Goal: Task Accomplishment & Management: Use online tool/utility

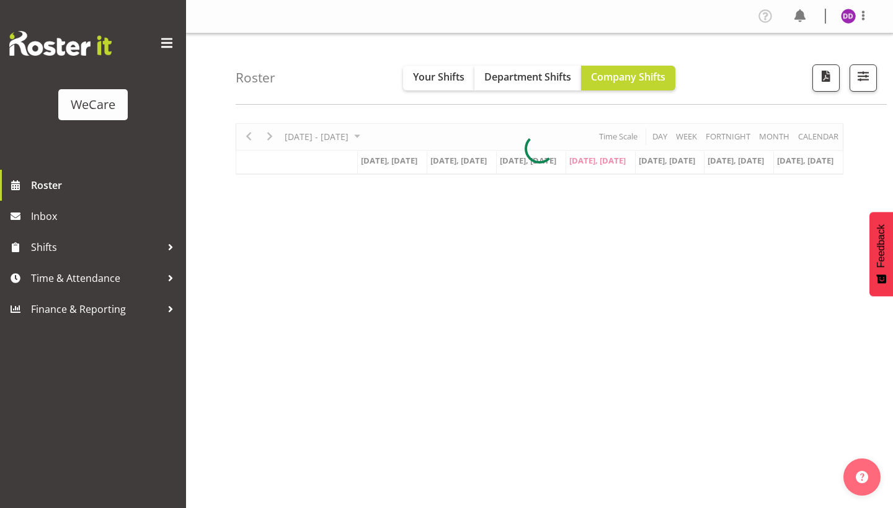
select select "location"
click at [859, 83] on span "button" at bounding box center [863, 76] width 16 height 16
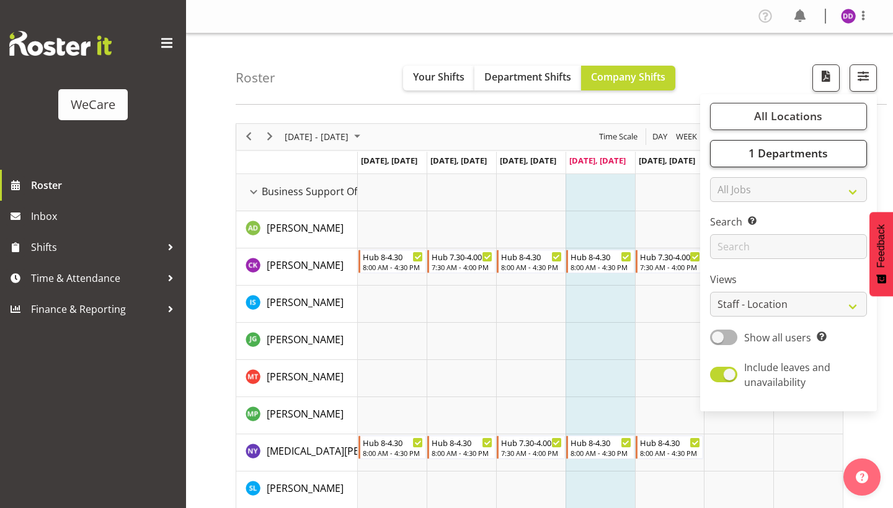
click at [786, 156] on span "1 Departments" at bounding box center [787, 153] width 79 height 15
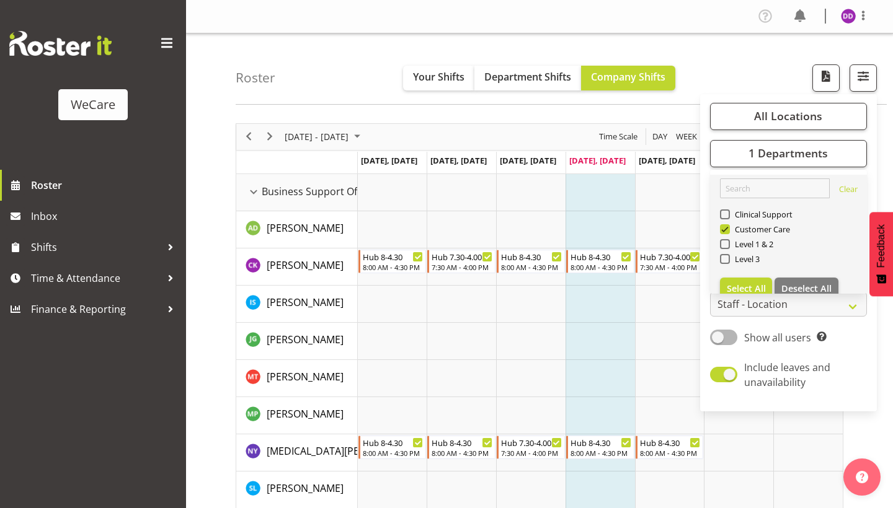
click at [753, 228] on span "Customer Care" at bounding box center [760, 229] width 61 height 10
click at [728, 228] on input "Customer Care" at bounding box center [724, 229] width 8 height 8
checkbox input "false"
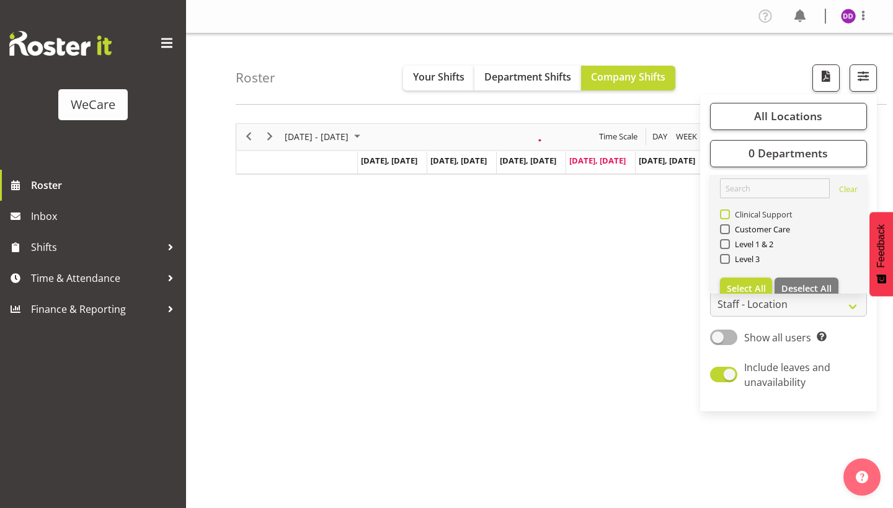
click at [753, 215] on span "Clinical Support" at bounding box center [761, 215] width 63 height 10
click at [728, 215] on input "Clinical Support" at bounding box center [724, 214] width 8 height 8
checkbox input "true"
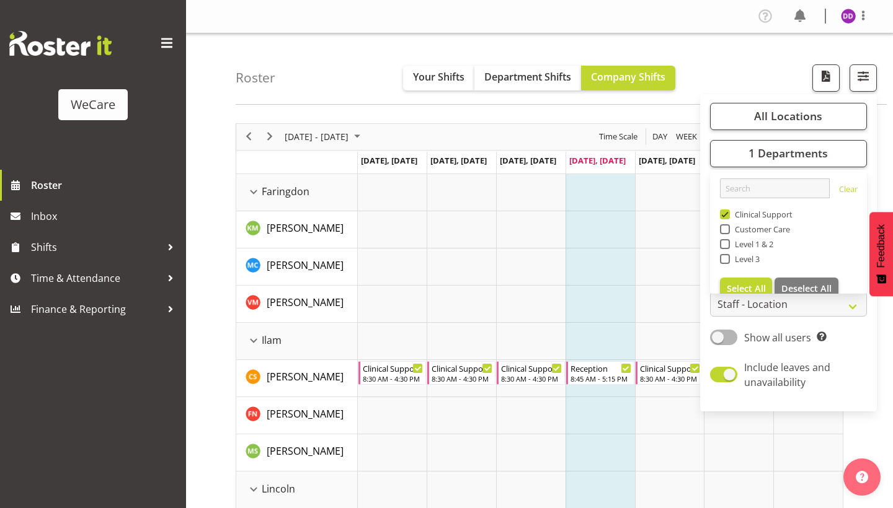
click at [360, 105] on div "Roster Your Shifts Department Shifts Company Shifts All Locations Clear Busines…" at bounding box center [539, 480] width 707 height 895
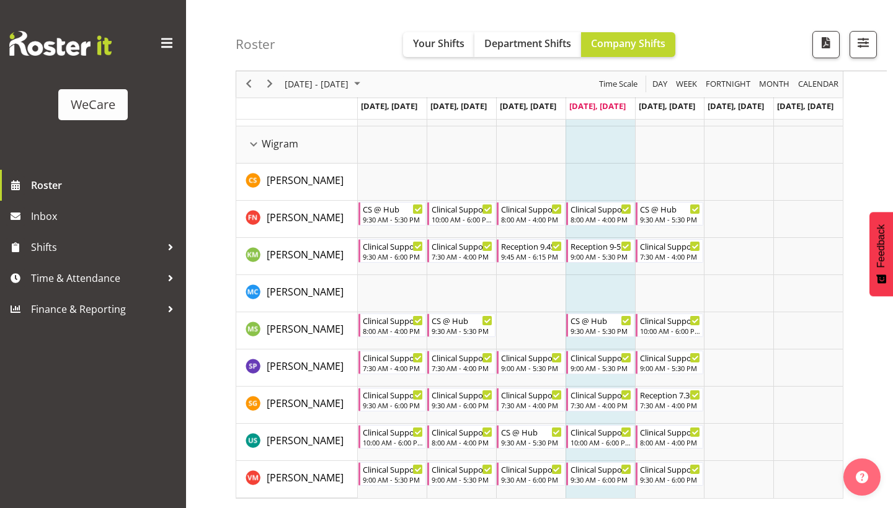
scroll to position [420, 0]
click at [265, 86] on span "Next" at bounding box center [269, 85] width 15 height 16
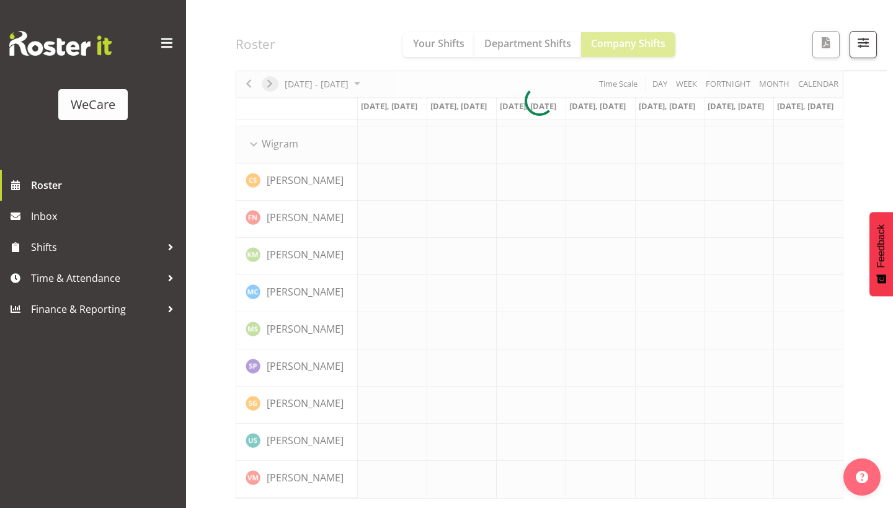
scroll to position [102, 0]
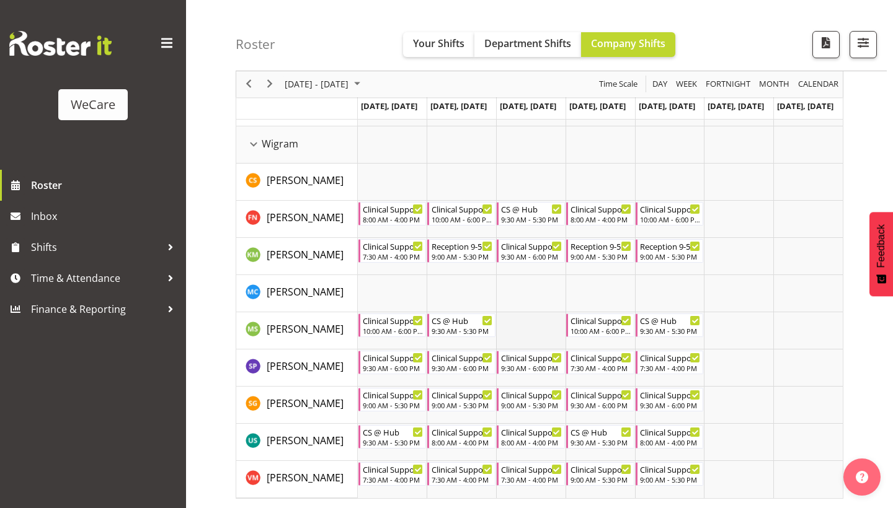
scroll to position [420, 0]
